Goal: Information Seeking & Learning: Learn about a topic

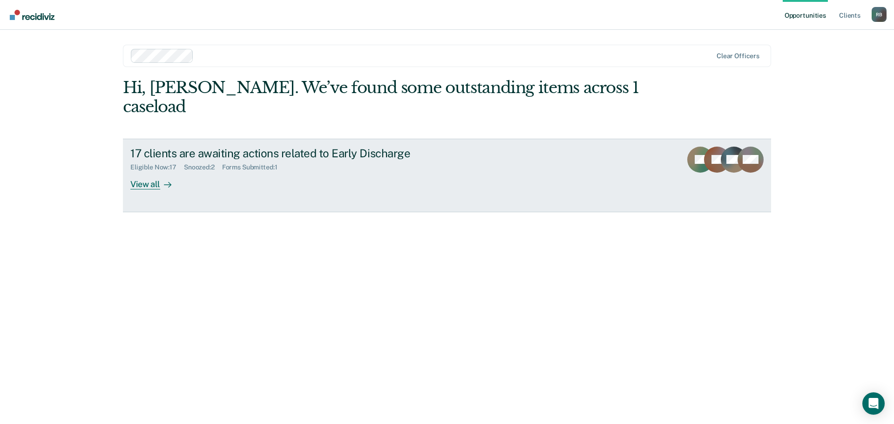
click at [137, 171] on div "View all" at bounding box center [156, 180] width 52 height 18
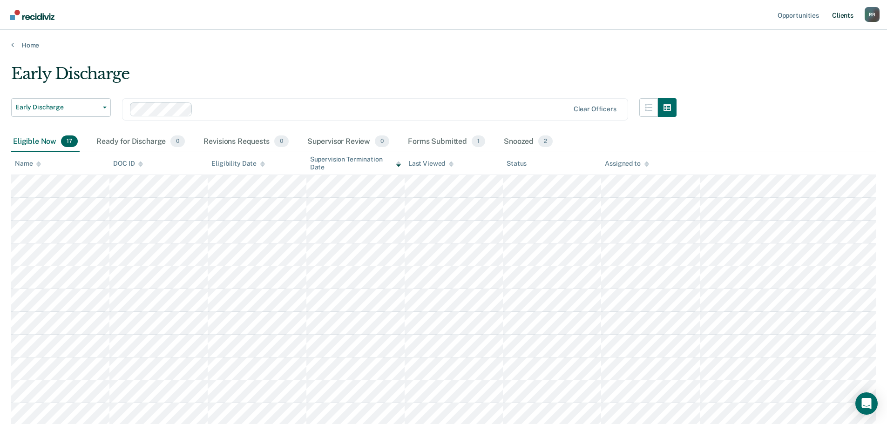
click at [842, 15] on link "Client s" at bounding box center [842, 15] width 25 height 30
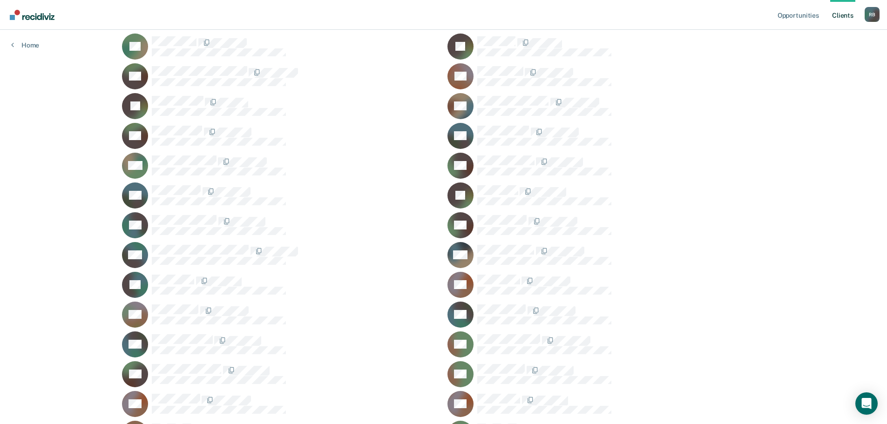
scroll to position [1024, 0]
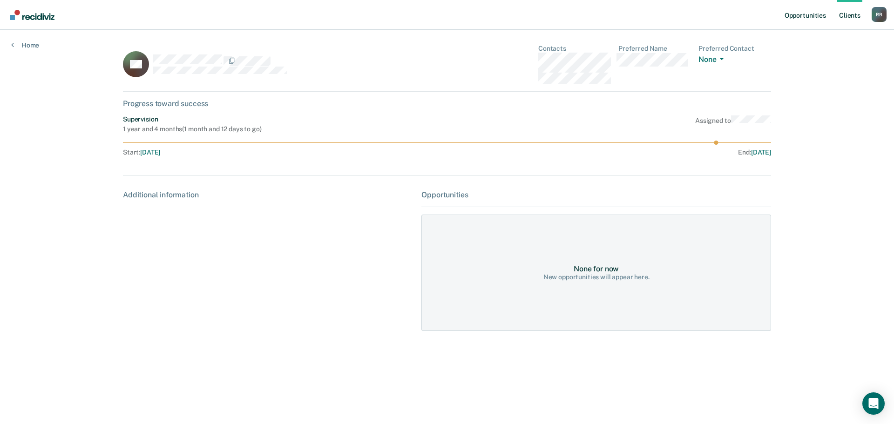
click at [804, 13] on link "Opportunities" at bounding box center [804, 15] width 45 height 30
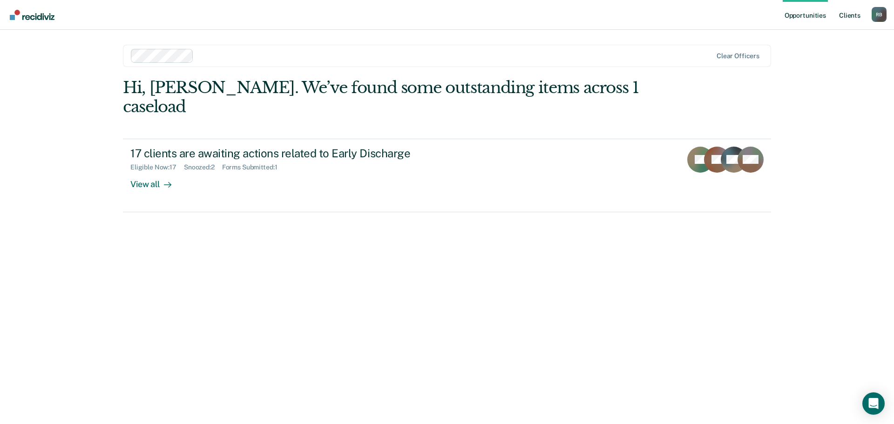
click at [850, 15] on link "Client s" at bounding box center [849, 15] width 25 height 30
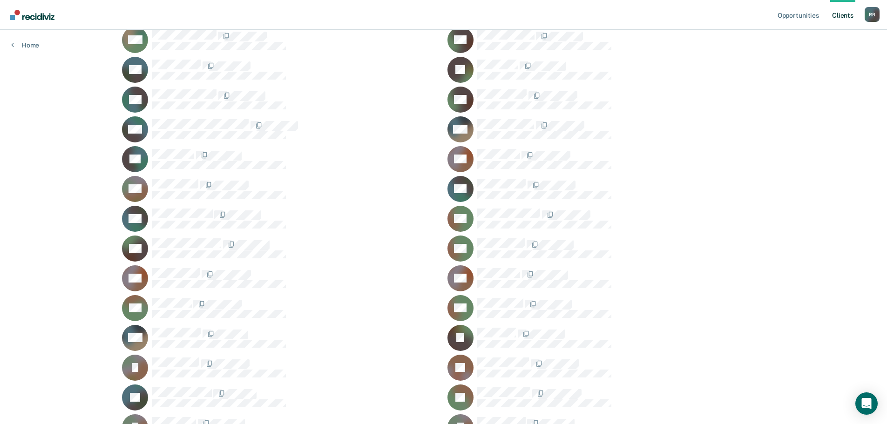
scroll to position [1117, 0]
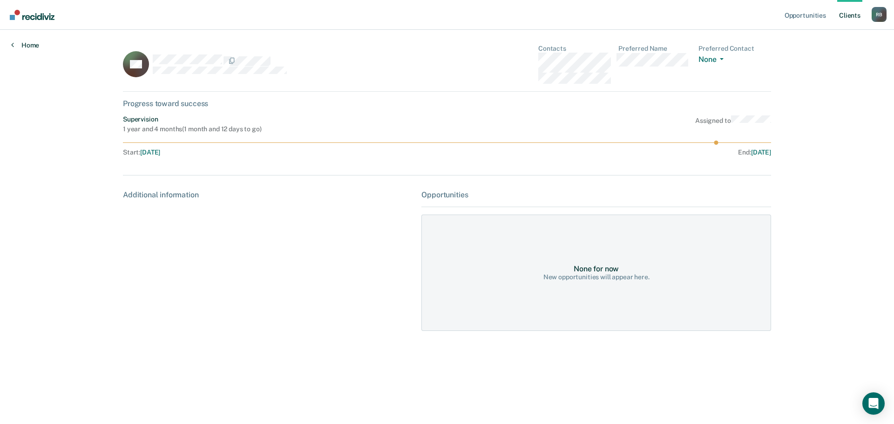
click at [26, 43] on link "Home" at bounding box center [25, 45] width 28 height 8
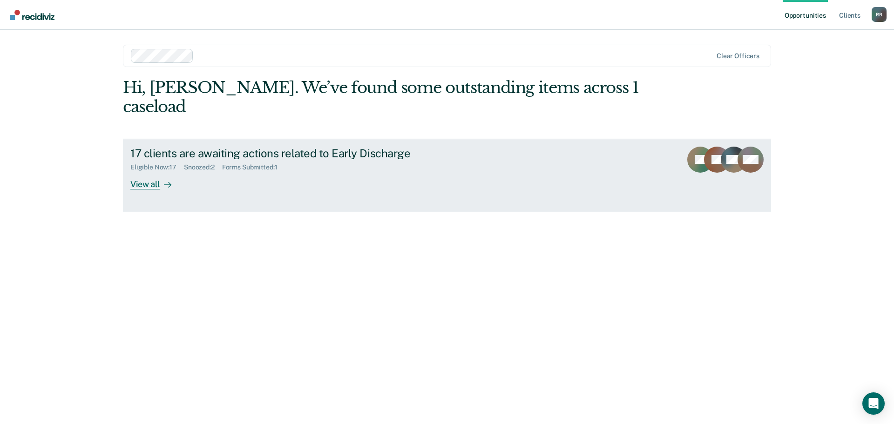
click at [152, 171] on div "View all" at bounding box center [156, 180] width 52 height 18
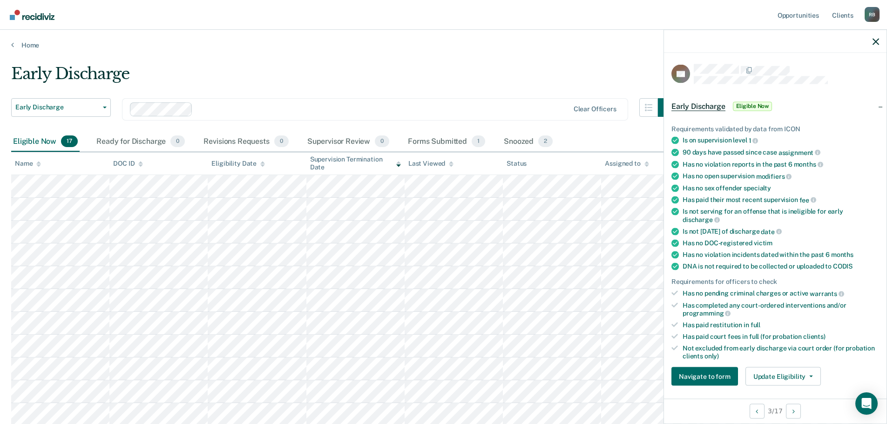
scroll to position [47, 0]
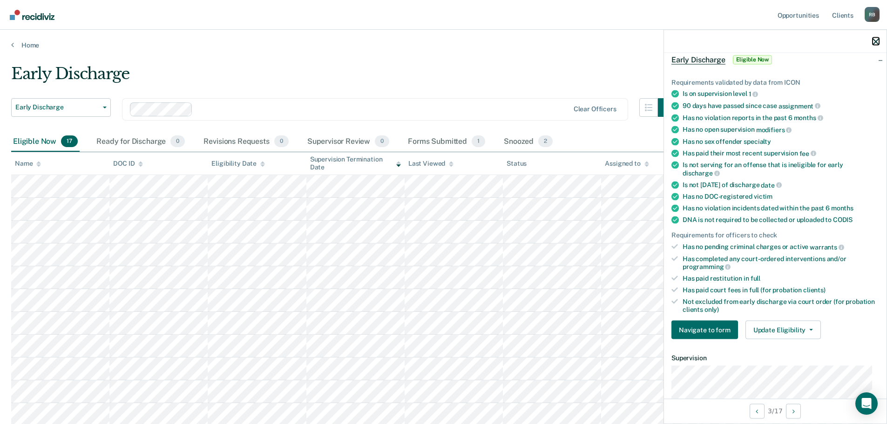
click at [875, 41] on icon "button" at bounding box center [875, 41] width 7 height 7
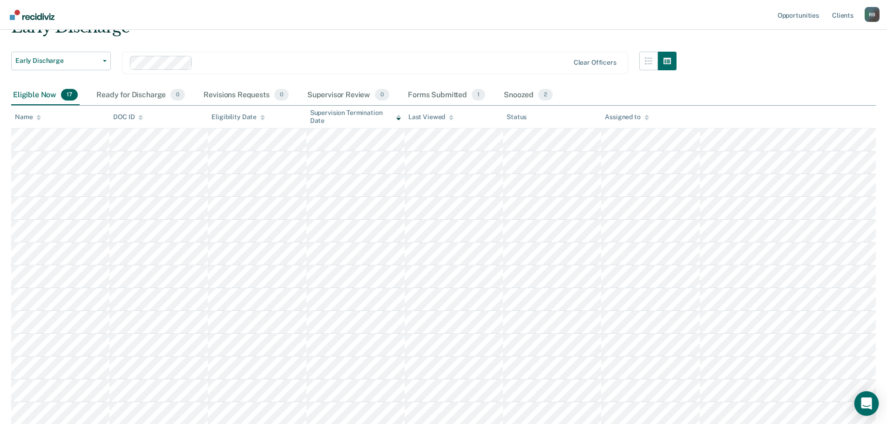
click at [867, 401] on icon "Open Intercom Messenger" at bounding box center [866, 403] width 11 height 12
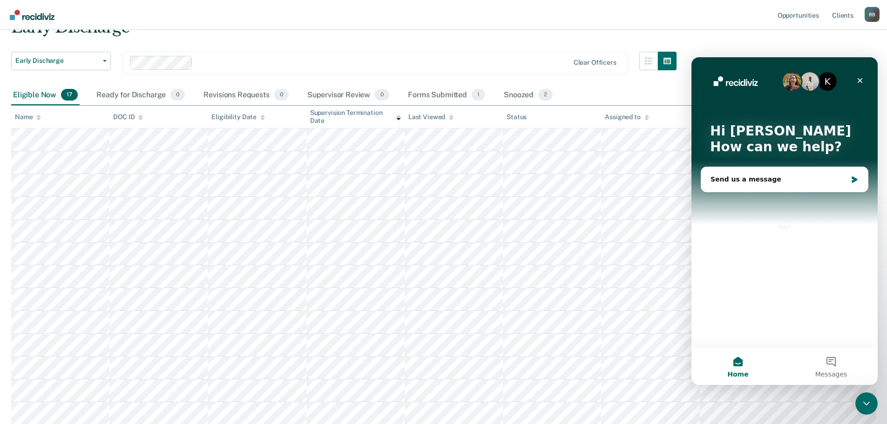
scroll to position [0, 0]
click at [721, 179] on div "Send us a message" at bounding box center [778, 180] width 136 height 10
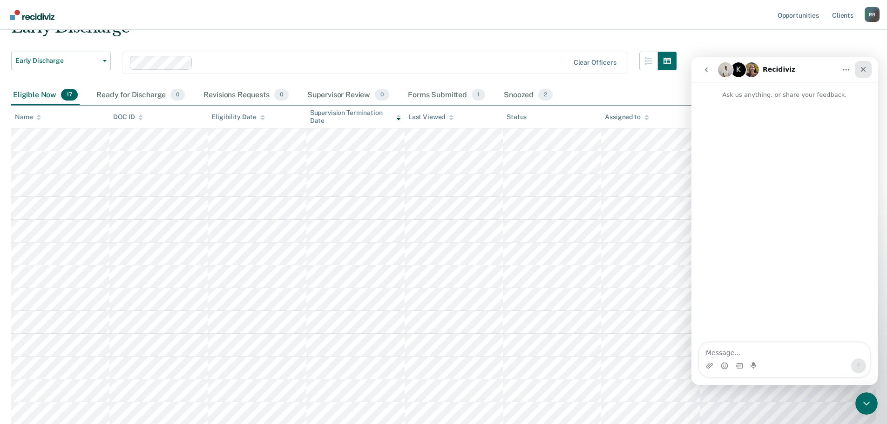
click at [866, 66] on icon "Close" at bounding box center [862, 69] width 7 height 7
